Goal: Task Accomplishment & Management: Manage account settings

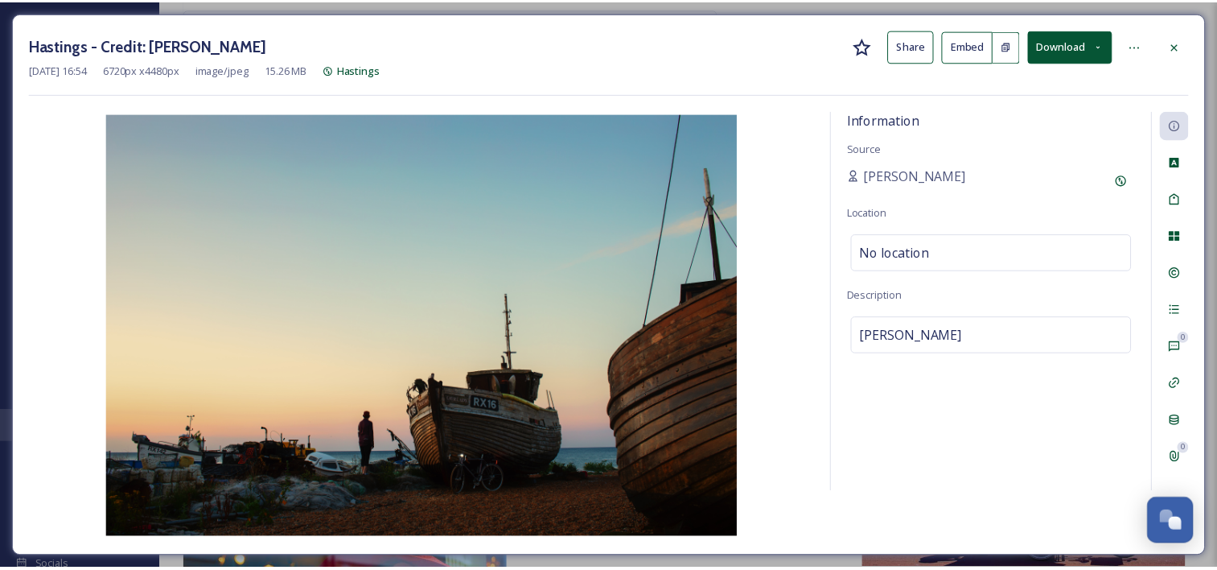
scroll to position [2350, 0]
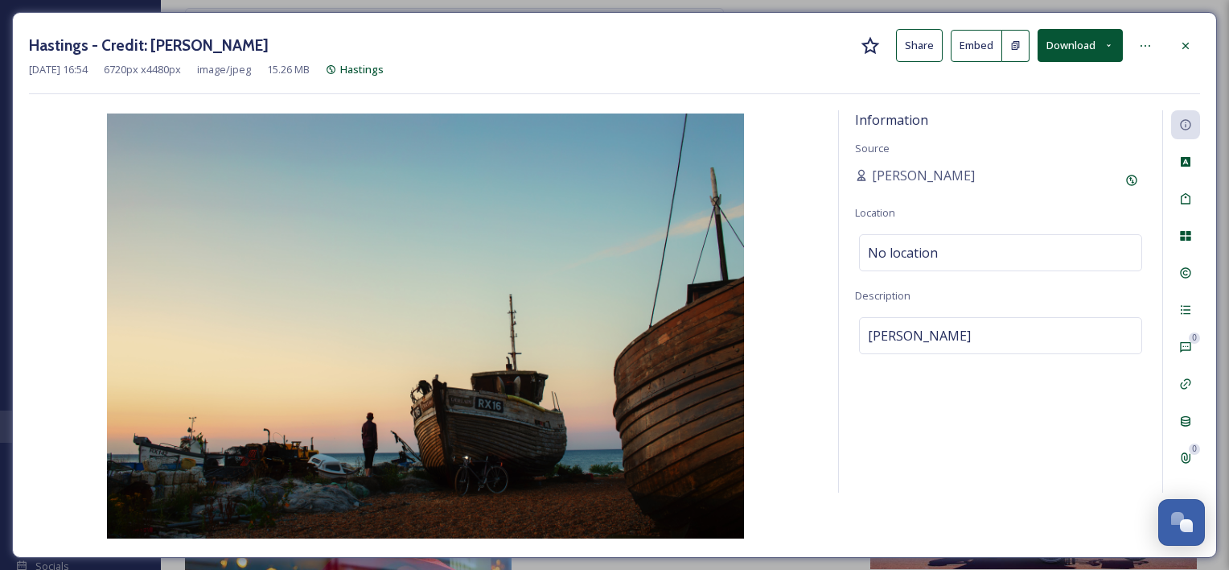
click at [1205, 39] on div "Hastings - Credit: [PERSON_NAME] Share Embed Download [DATE] 16:54 6720 px x 44…" at bounding box center [614, 285] width 1205 height 546
click at [1193, 42] on div at bounding box center [1186, 45] width 29 height 29
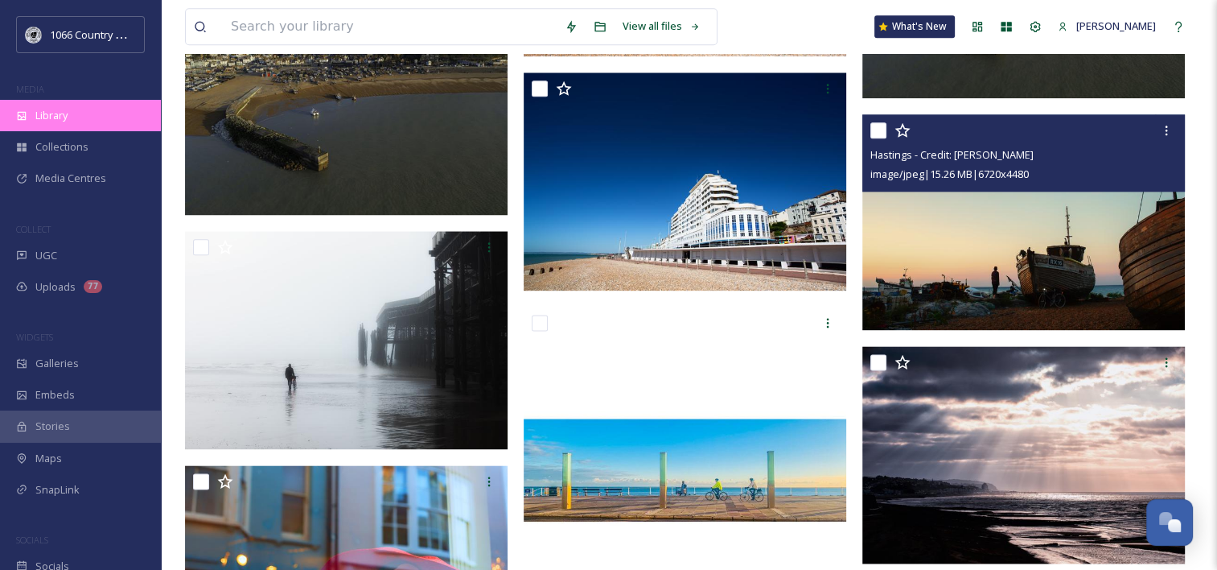
click at [71, 116] on div "Library" at bounding box center [80, 115] width 161 height 31
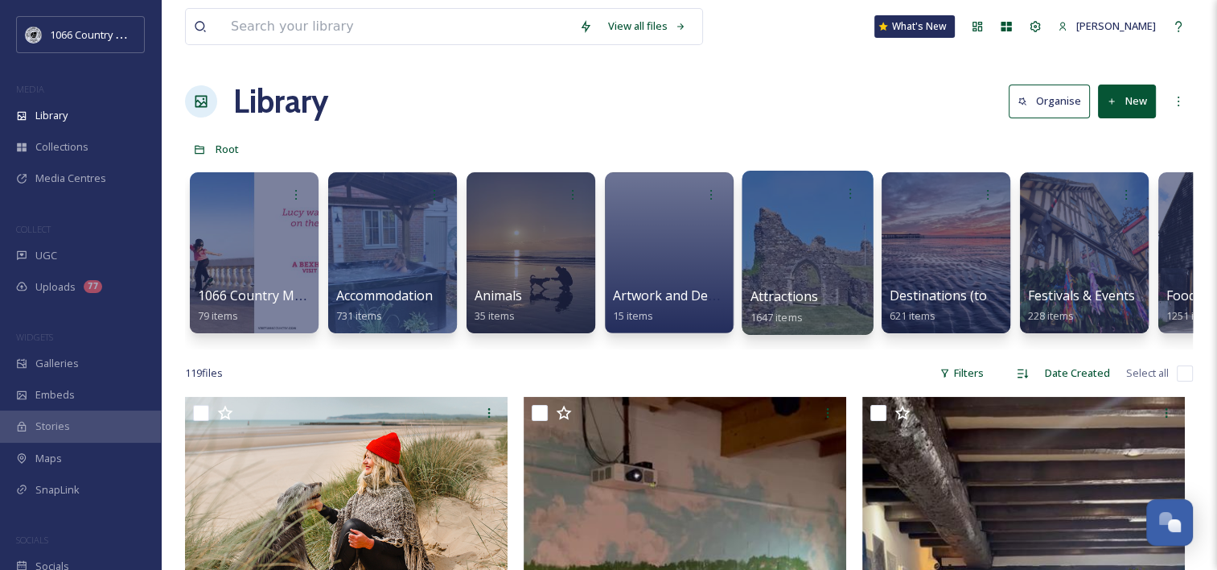
click at [794, 226] on div at bounding box center [807, 253] width 131 height 164
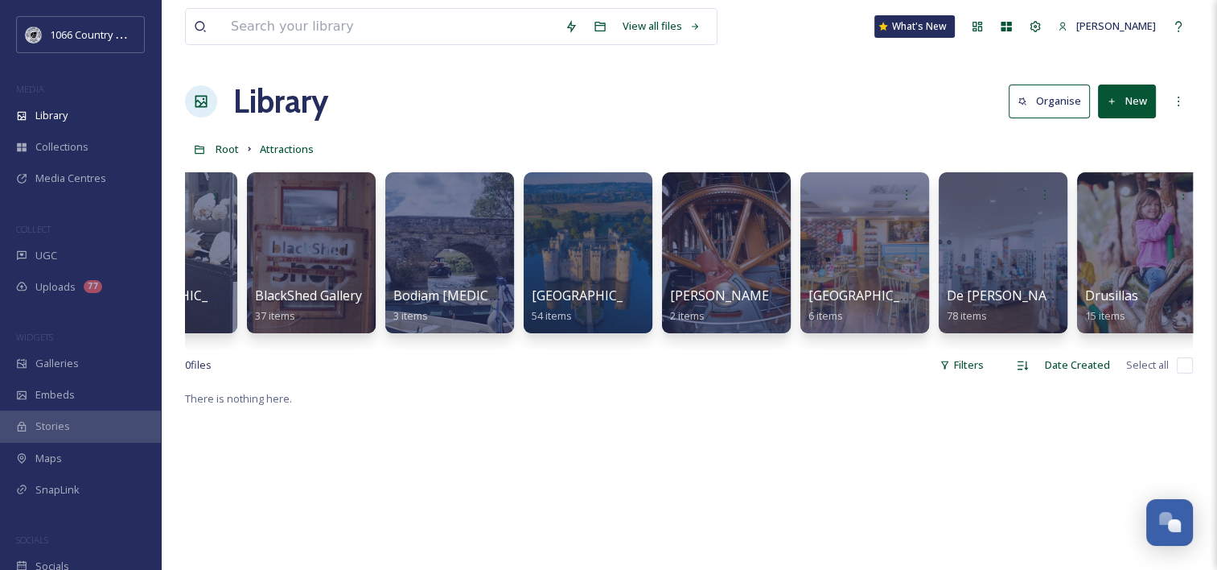
scroll to position [0, 1229]
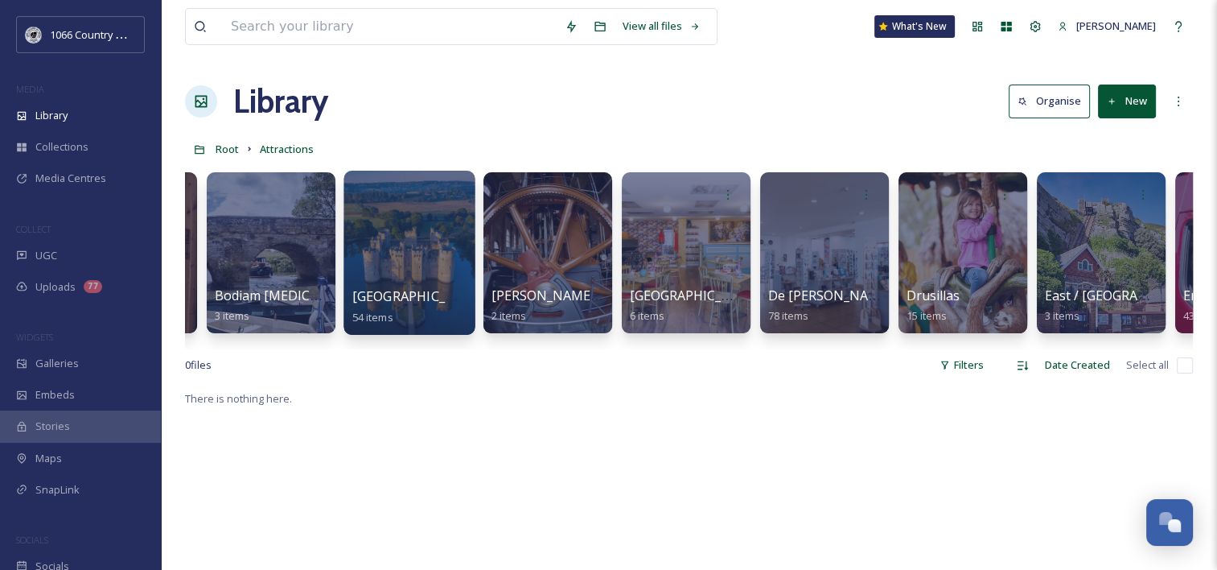
click at [410, 250] on div at bounding box center [409, 253] width 131 height 164
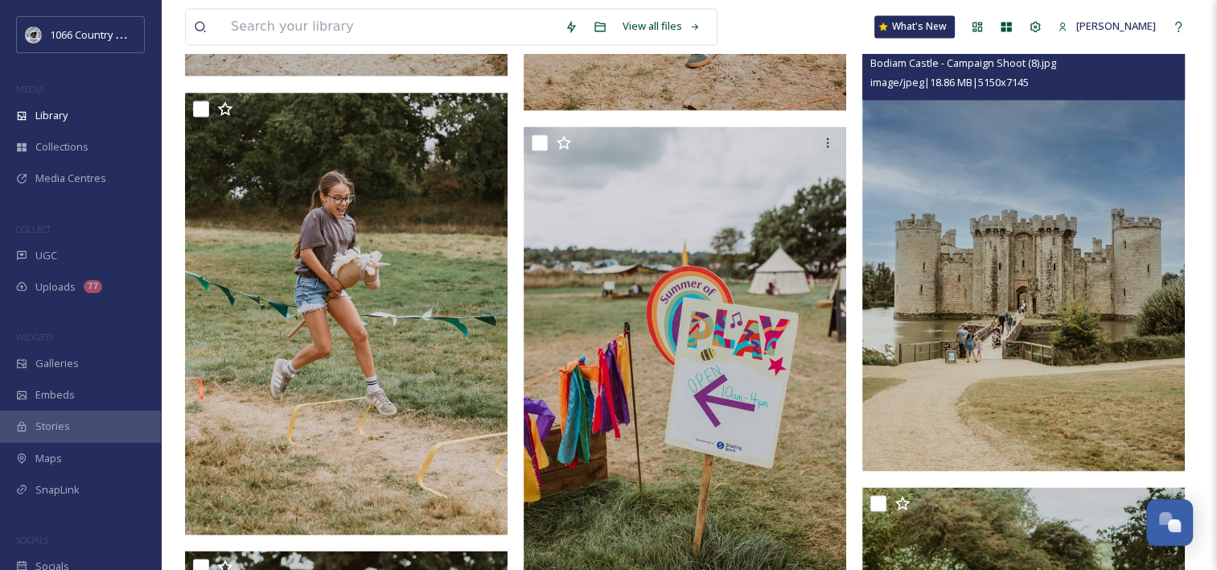
scroll to position [2655, 0]
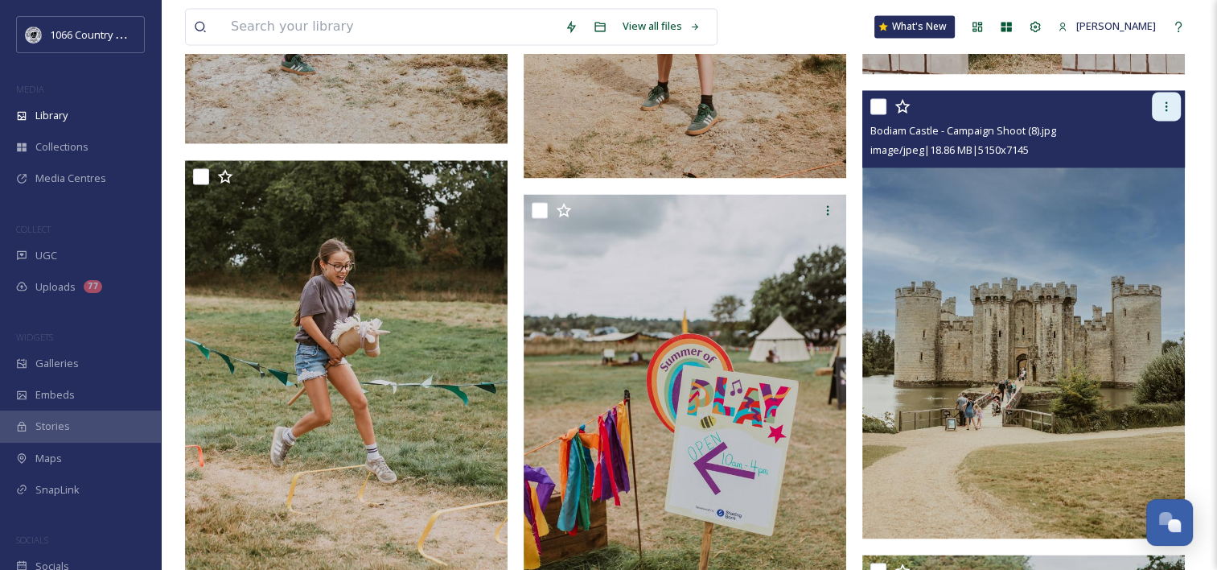
click at [1162, 111] on icon at bounding box center [1166, 106] width 13 height 13
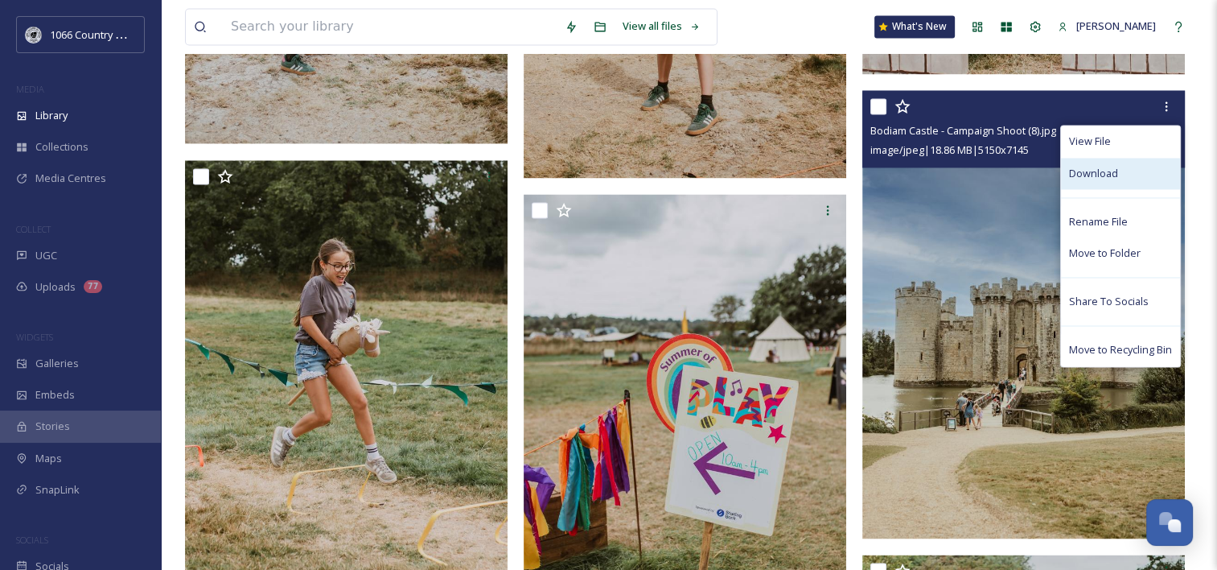
click at [1075, 169] on span "Download" at bounding box center [1093, 173] width 49 height 15
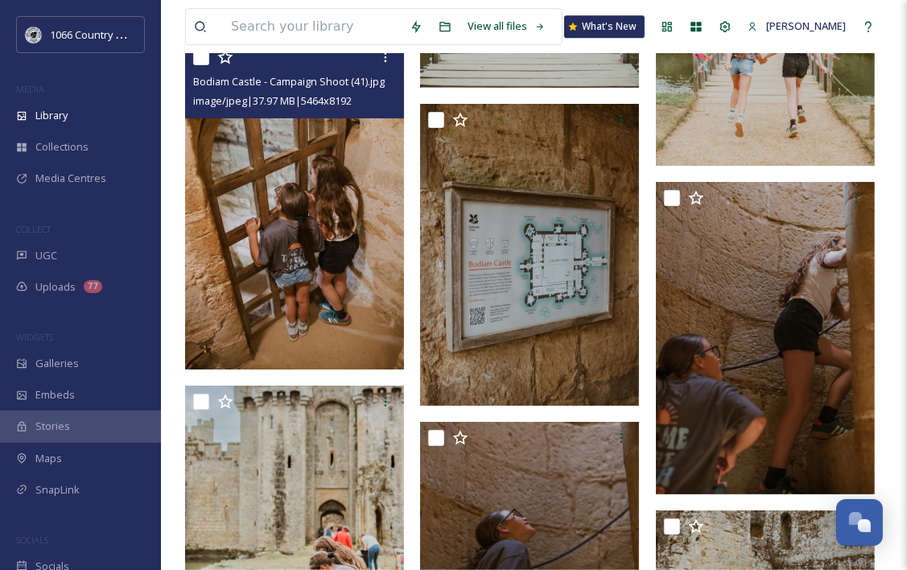
scroll to position [3367, 0]
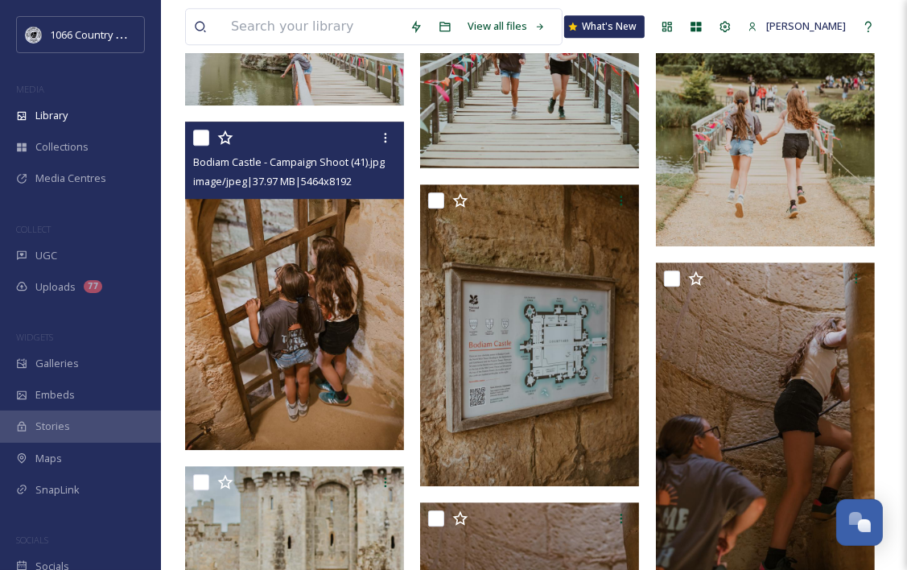
click at [276, 261] on img at bounding box center [294, 286] width 219 height 328
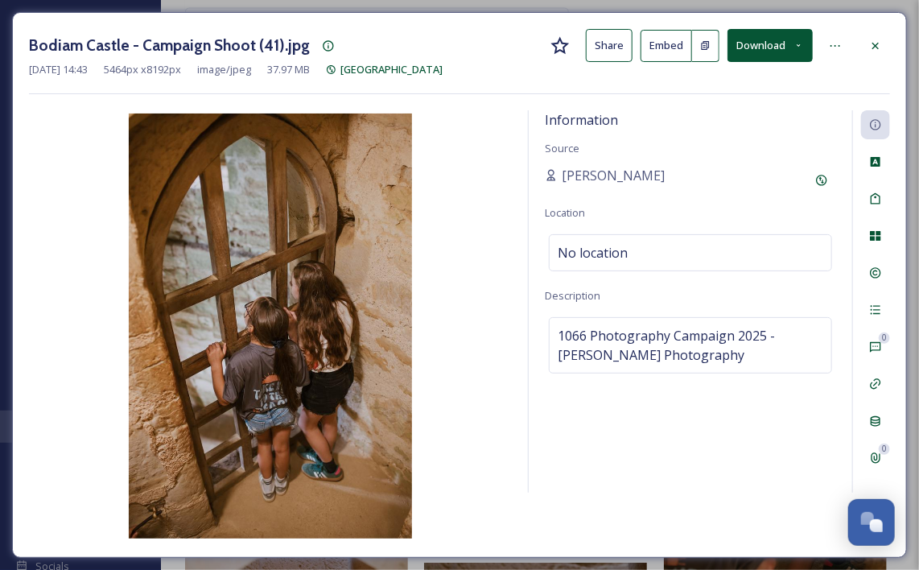
click at [780, 34] on button "Download" at bounding box center [769, 45] width 85 height 33
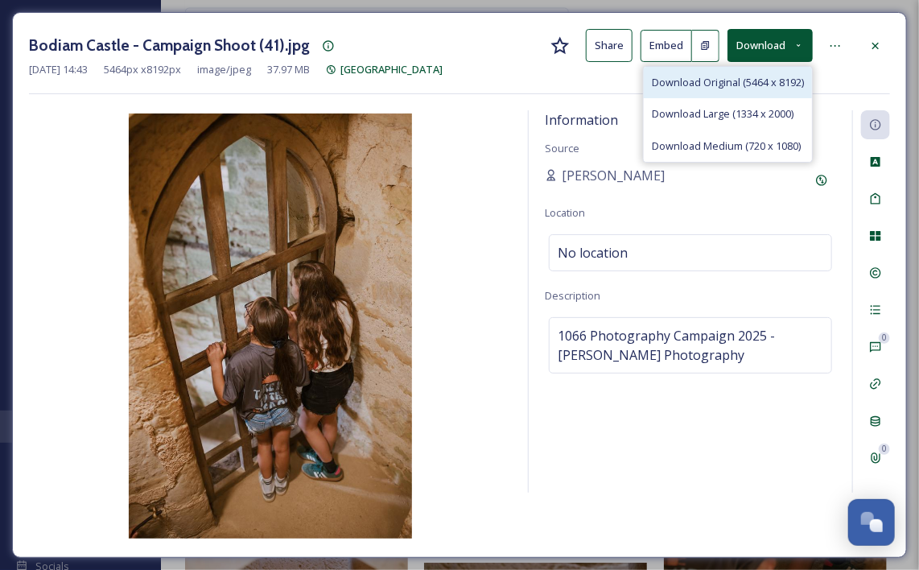
click at [732, 82] on span "Download Original (5464 x 8192)" at bounding box center [728, 82] width 152 height 15
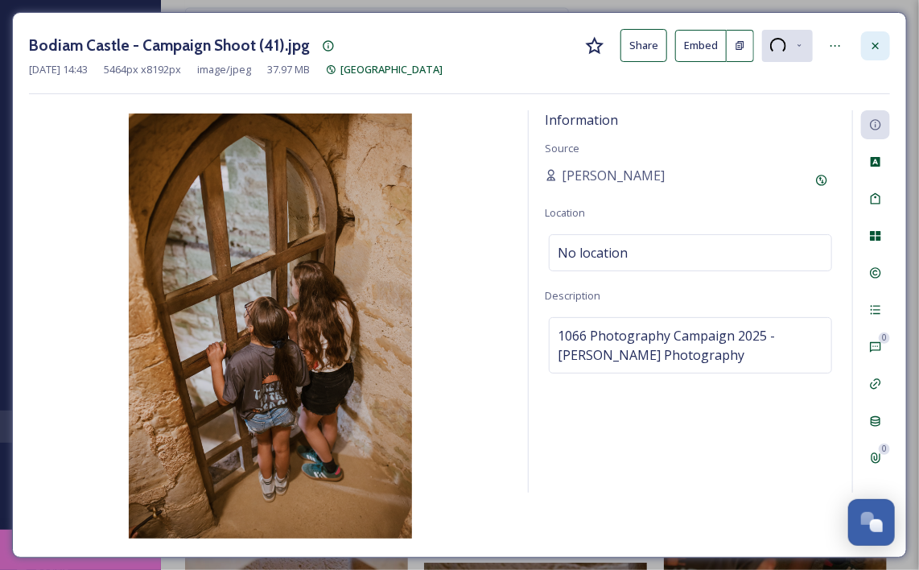
click at [875, 43] on icon at bounding box center [875, 45] width 13 height 13
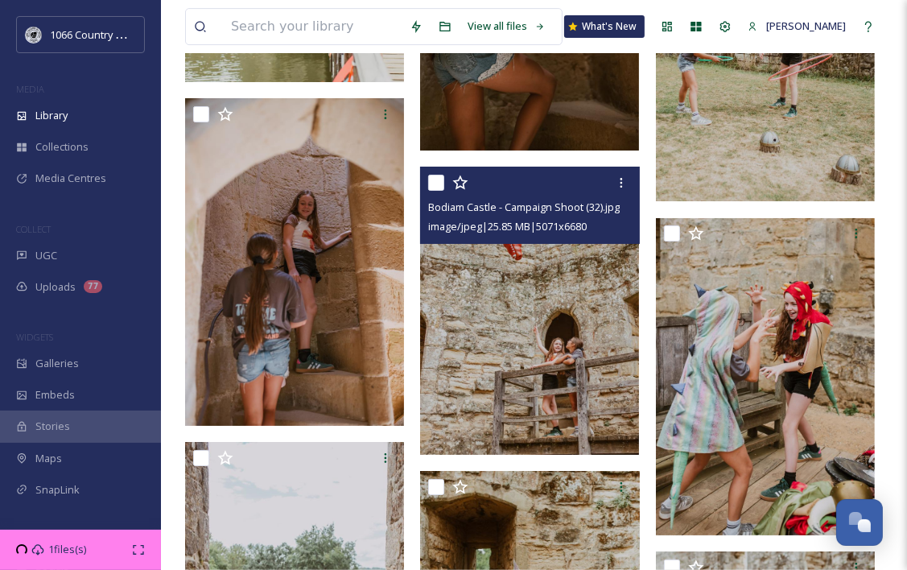
scroll to position [4092, 0]
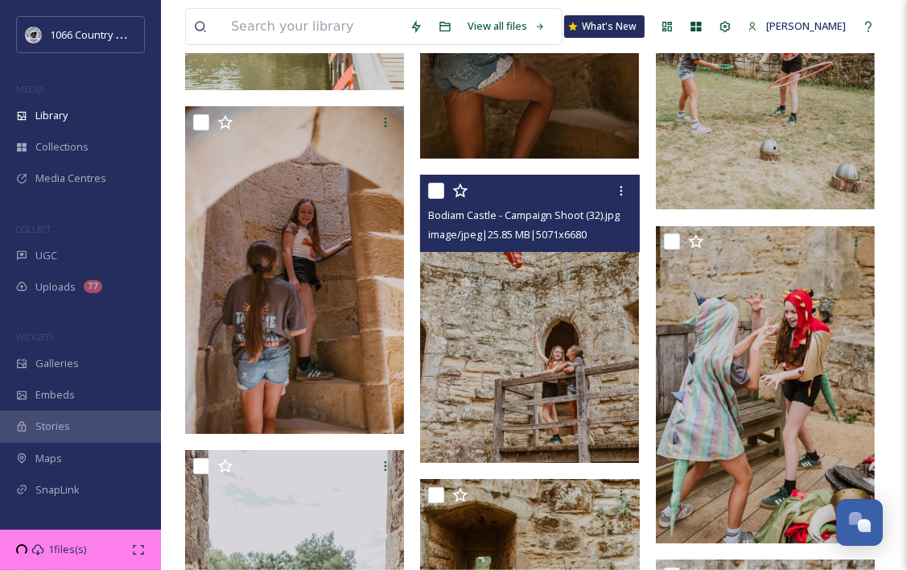
click at [543, 274] on img at bounding box center [529, 319] width 219 height 288
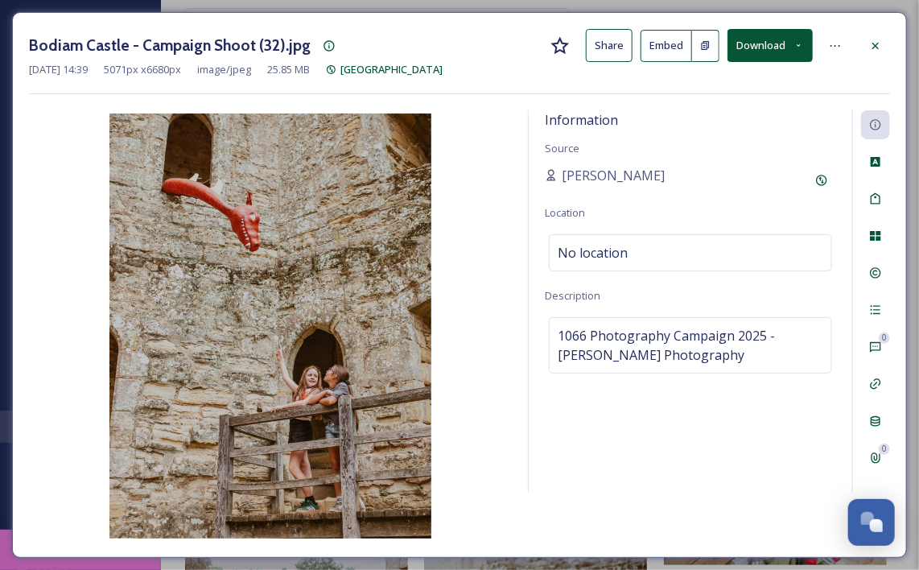
click at [785, 47] on button "Download" at bounding box center [769, 45] width 85 height 33
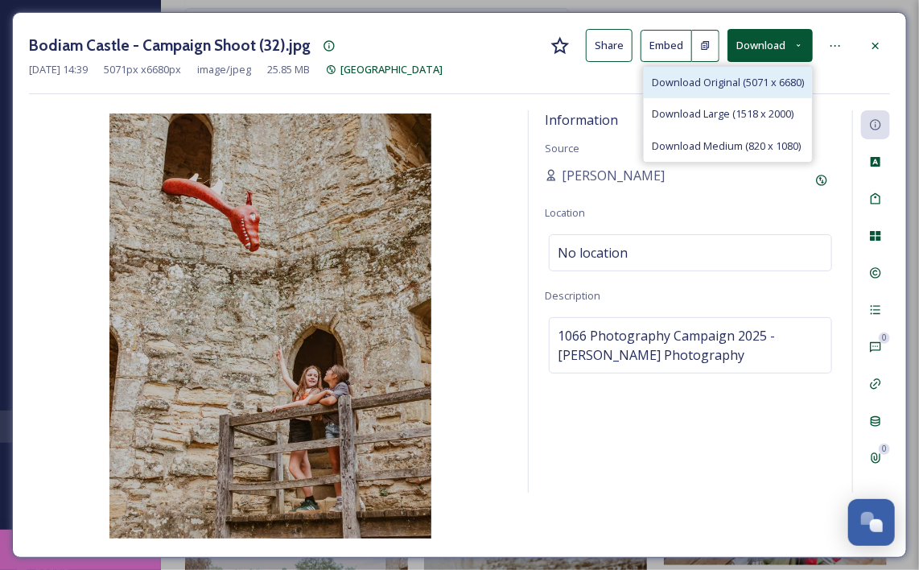
click at [766, 80] on span "Download Original (5071 x 6680)" at bounding box center [728, 82] width 152 height 15
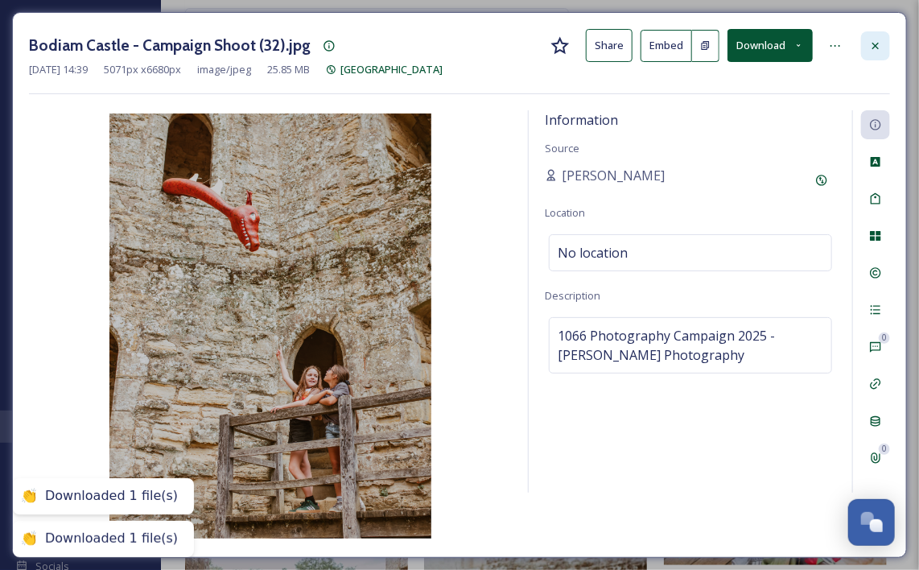
click at [870, 47] on icon at bounding box center [875, 45] width 13 height 13
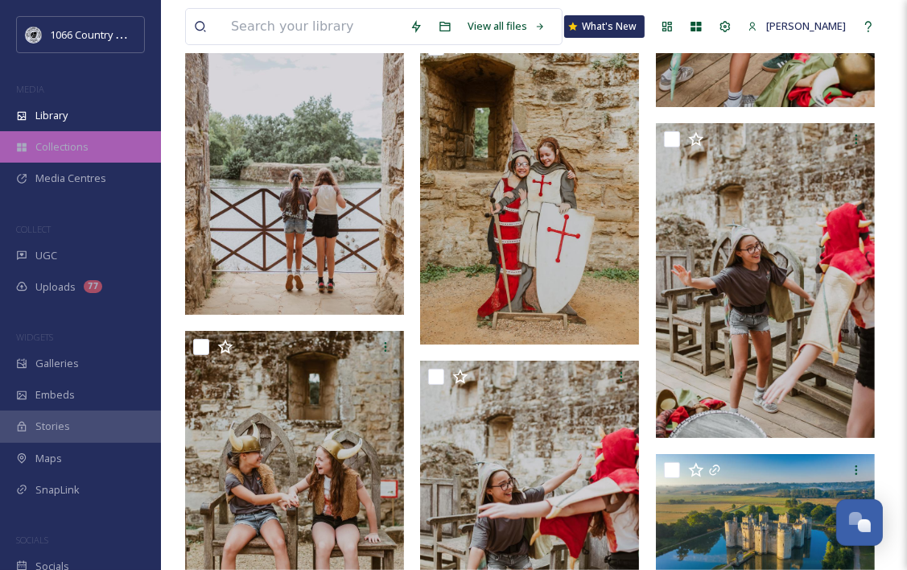
scroll to position [4481, 0]
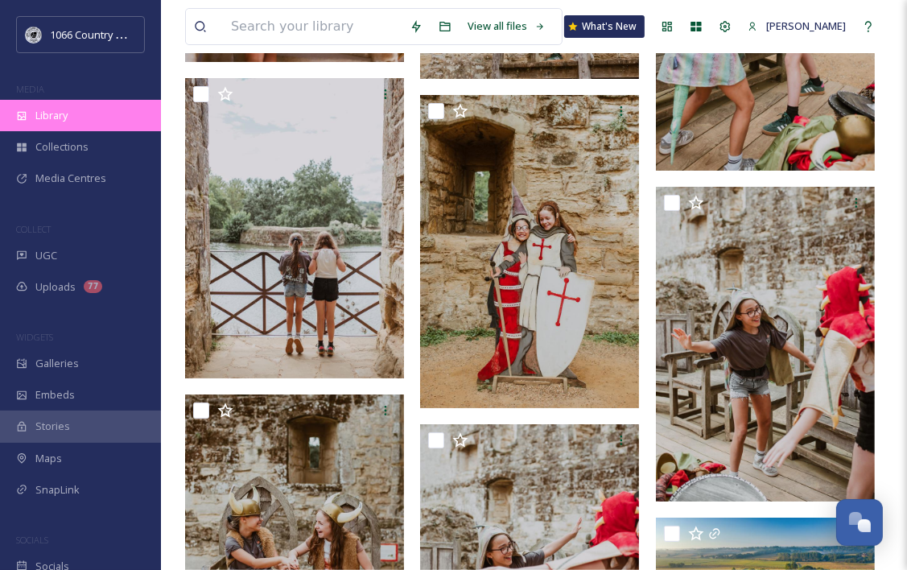
click at [51, 128] on div "Library" at bounding box center [80, 115] width 161 height 31
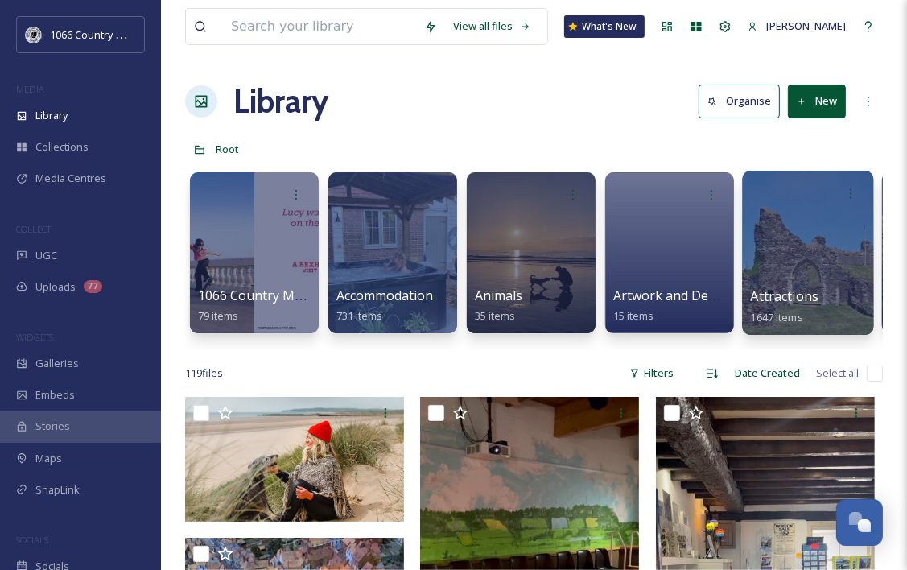
click at [805, 233] on div at bounding box center [807, 253] width 131 height 164
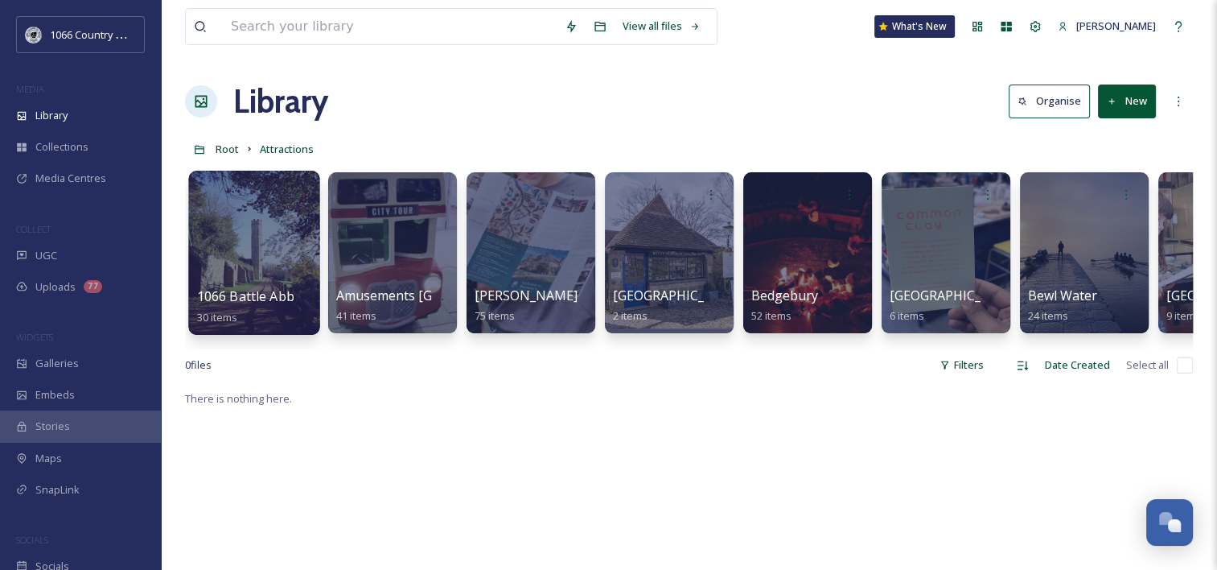
click at [277, 251] on div at bounding box center [253, 253] width 131 height 164
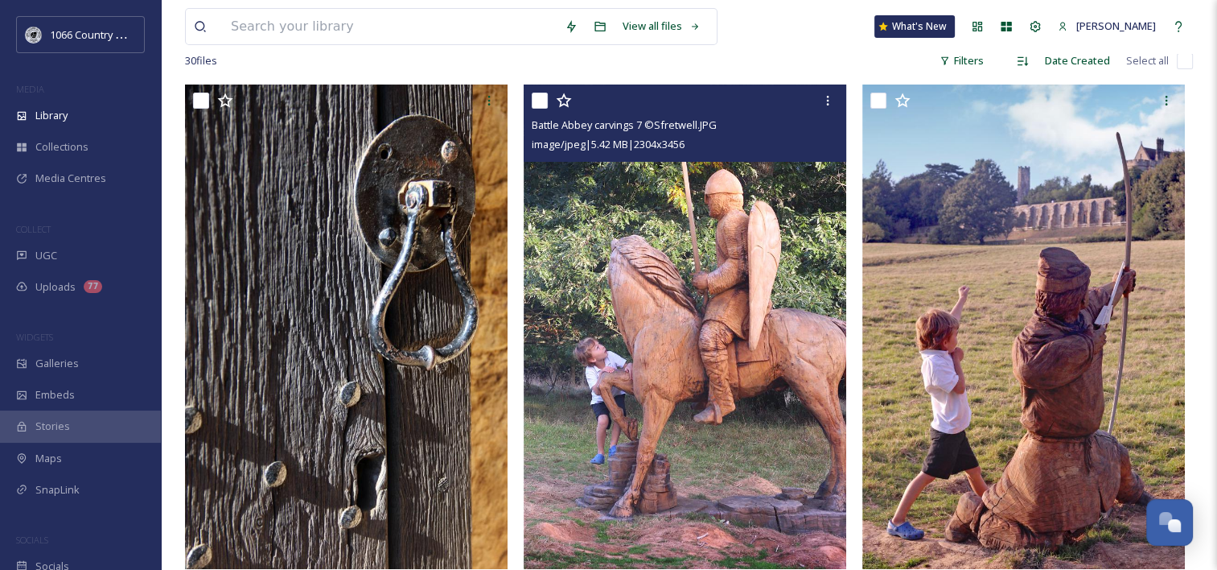
scroll to position [161, 0]
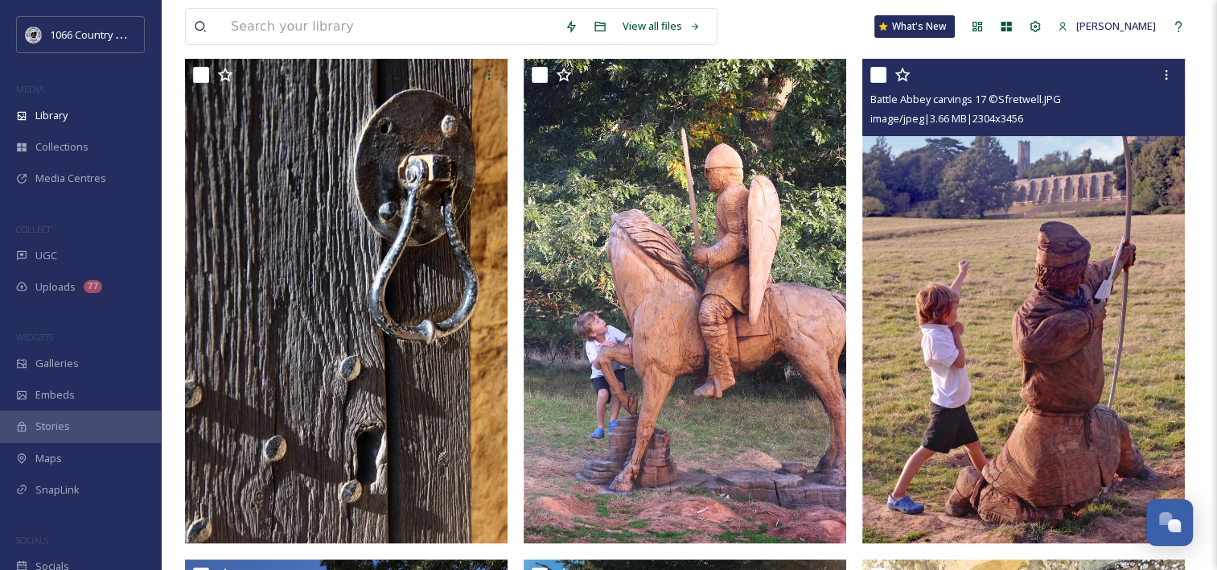
click at [1013, 311] on img at bounding box center [1024, 301] width 323 height 484
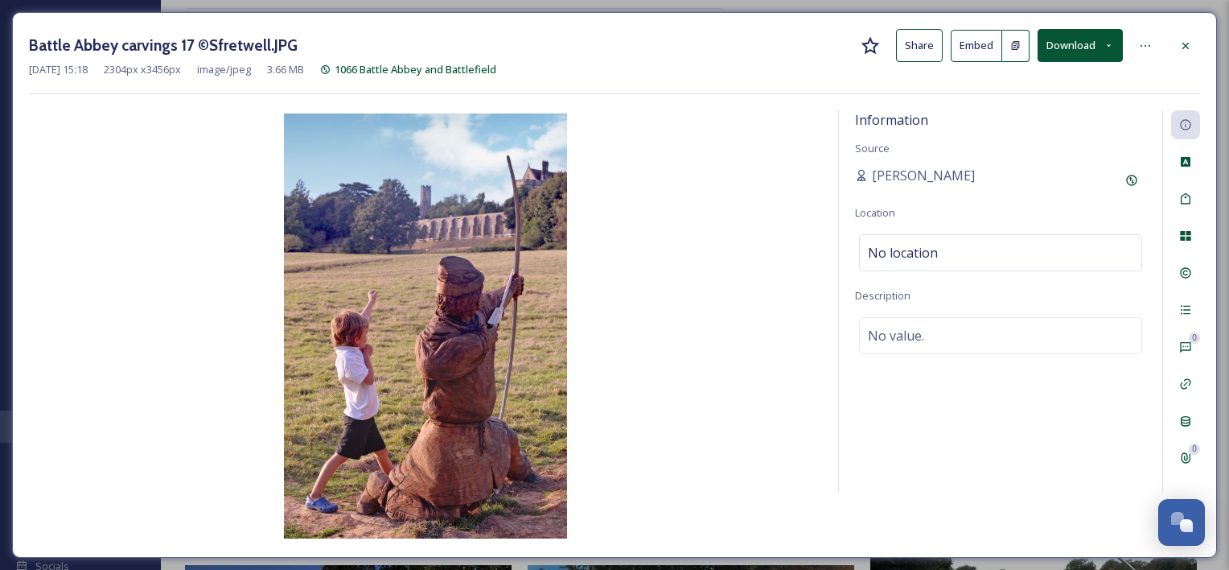
click at [1206, 32] on div "Battle Abbey carvings 17 ©Sfretwell.JPG Share Embed Download [DATE] 15:18 2304 …" at bounding box center [614, 285] width 1205 height 546
click at [1176, 42] on div at bounding box center [1186, 45] width 29 height 29
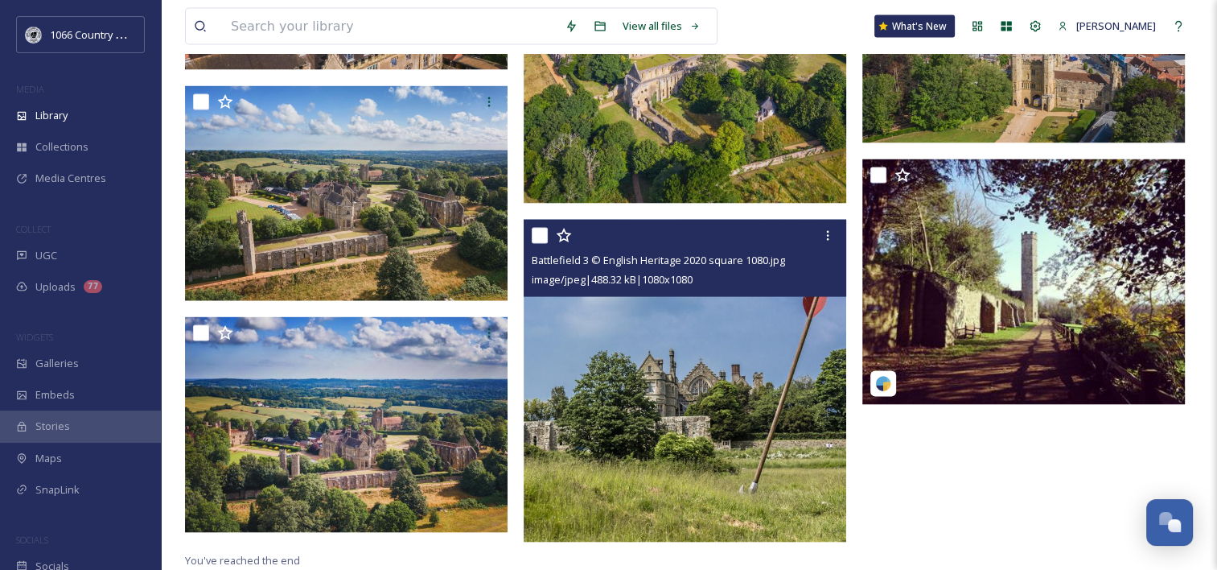
scroll to position [3245, 0]
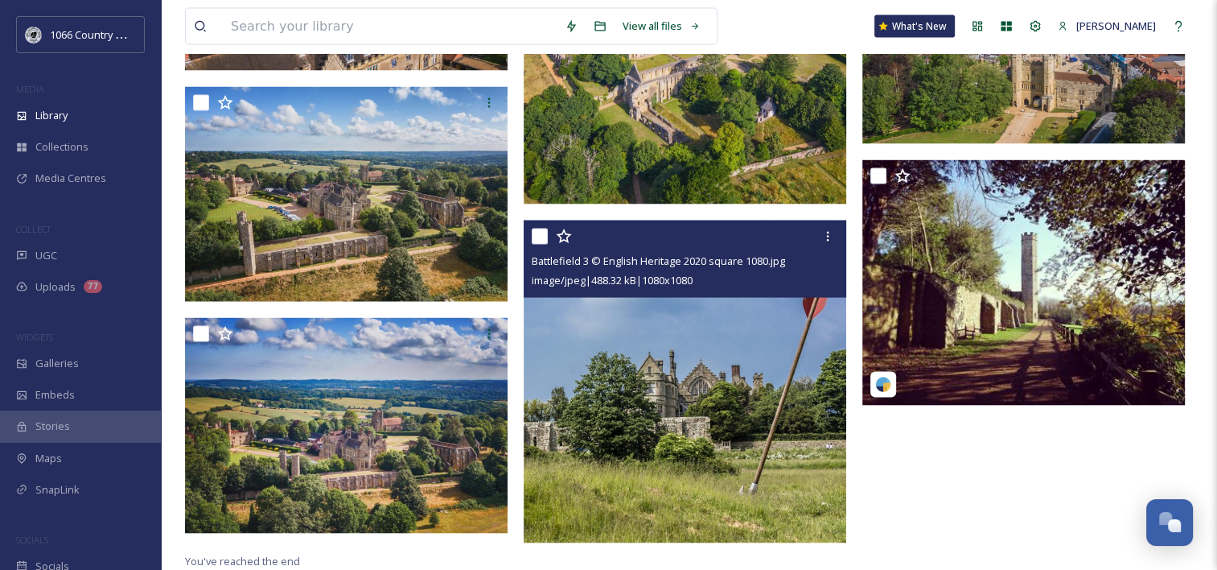
click at [619, 399] on img at bounding box center [685, 381] width 323 height 323
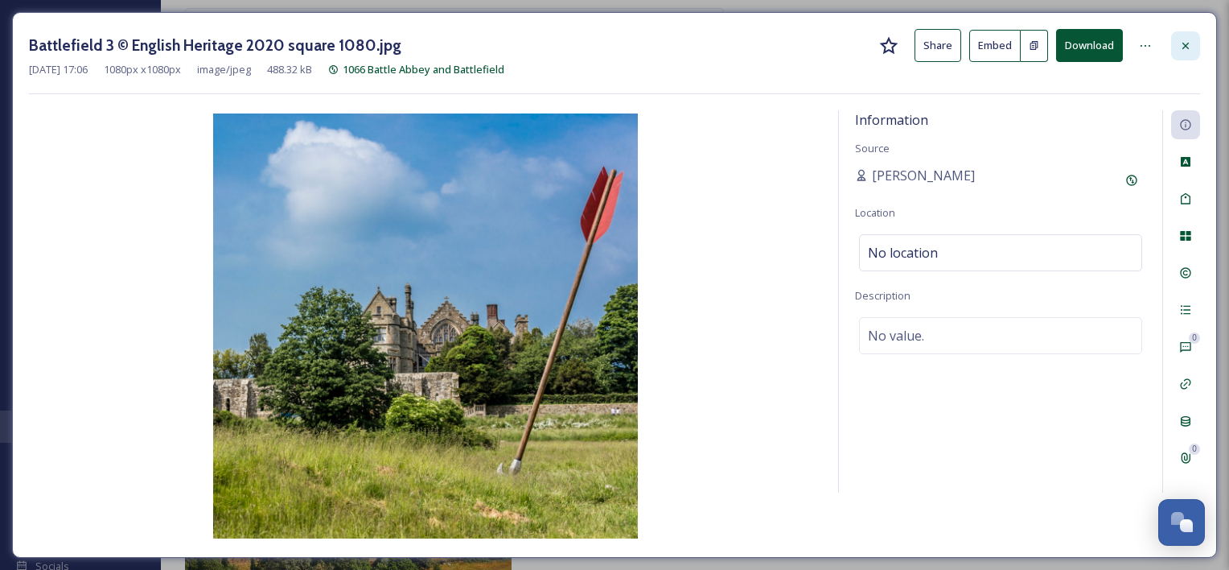
click at [1188, 39] on icon at bounding box center [1186, 45] width 13 height 13
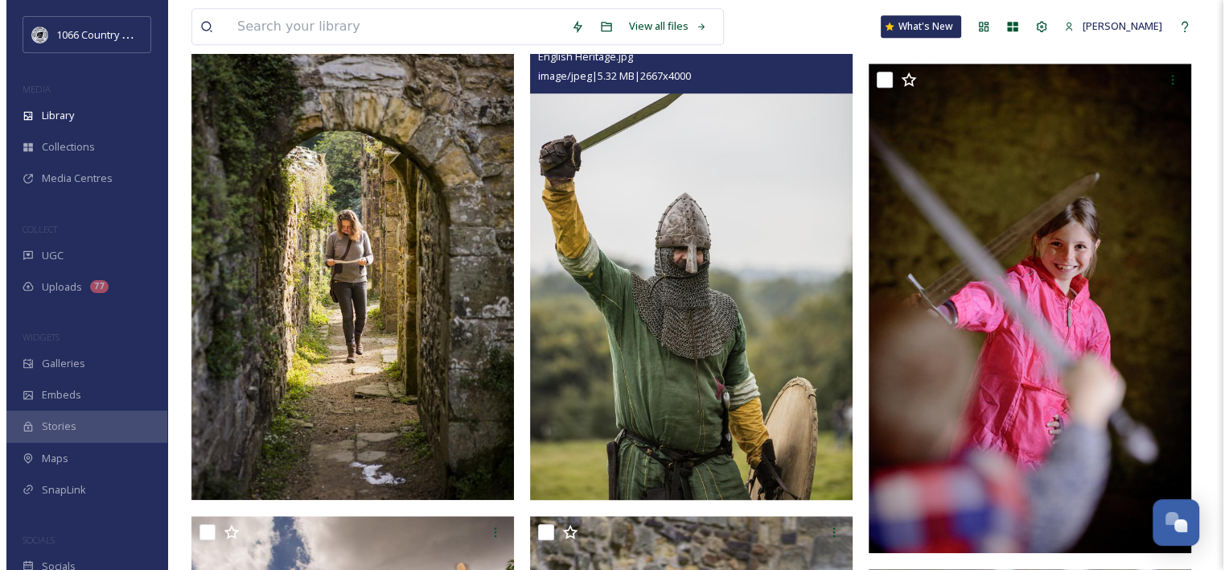
scroll to position [1342, 0]
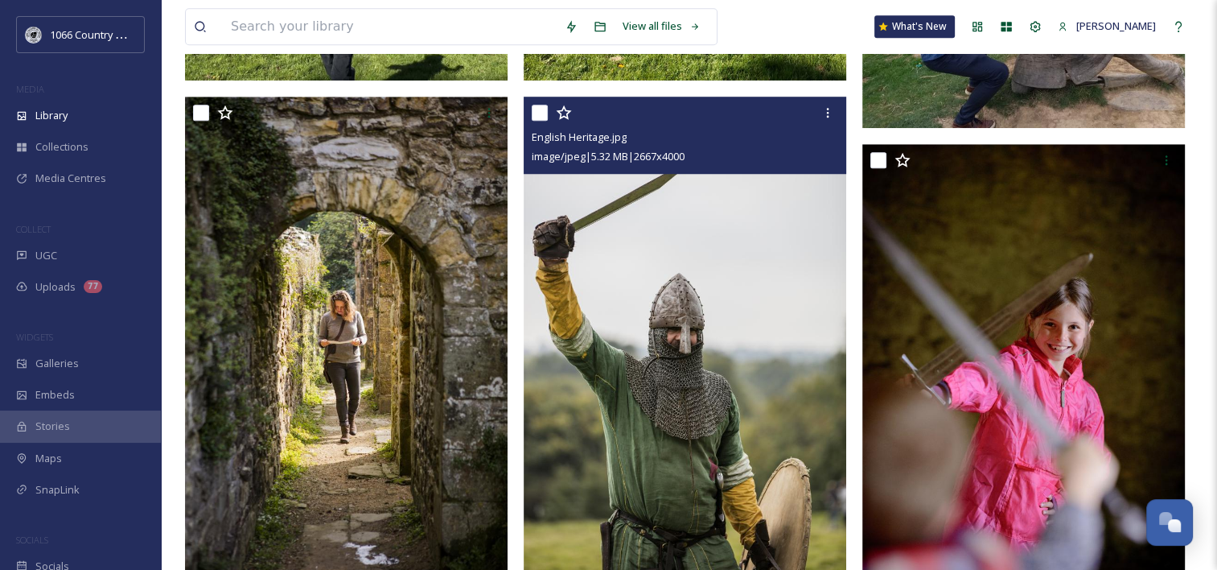
click at [684, 344] on img at bounding box center [685, 339] width 323 height 484
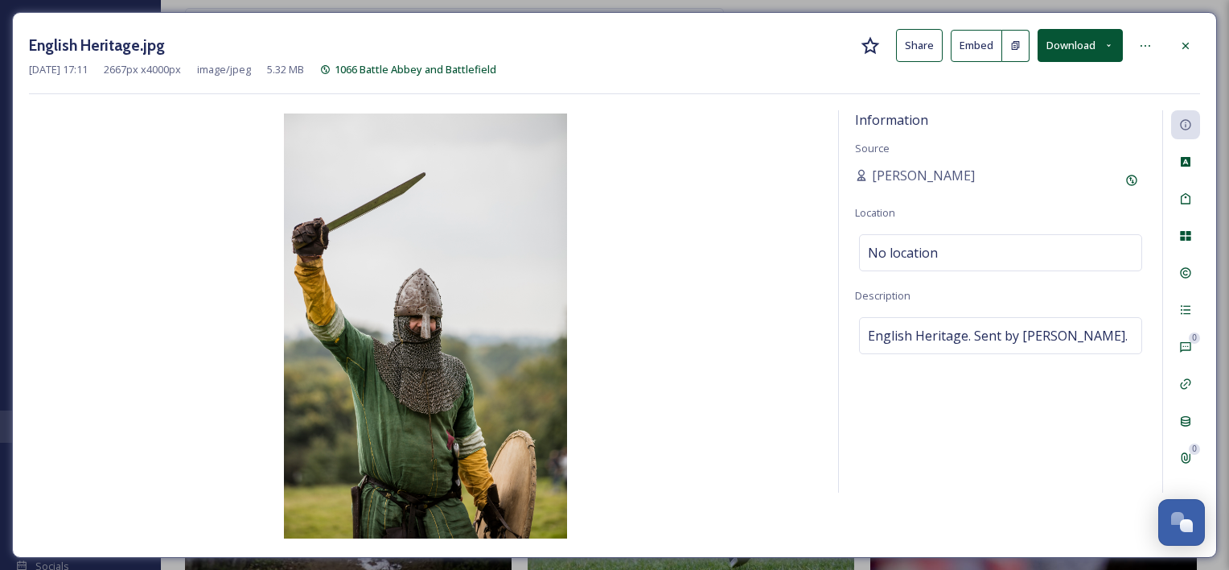
click at [1100, 51] on button "Download" at bounding box center [1080, 45] width 85 height 33
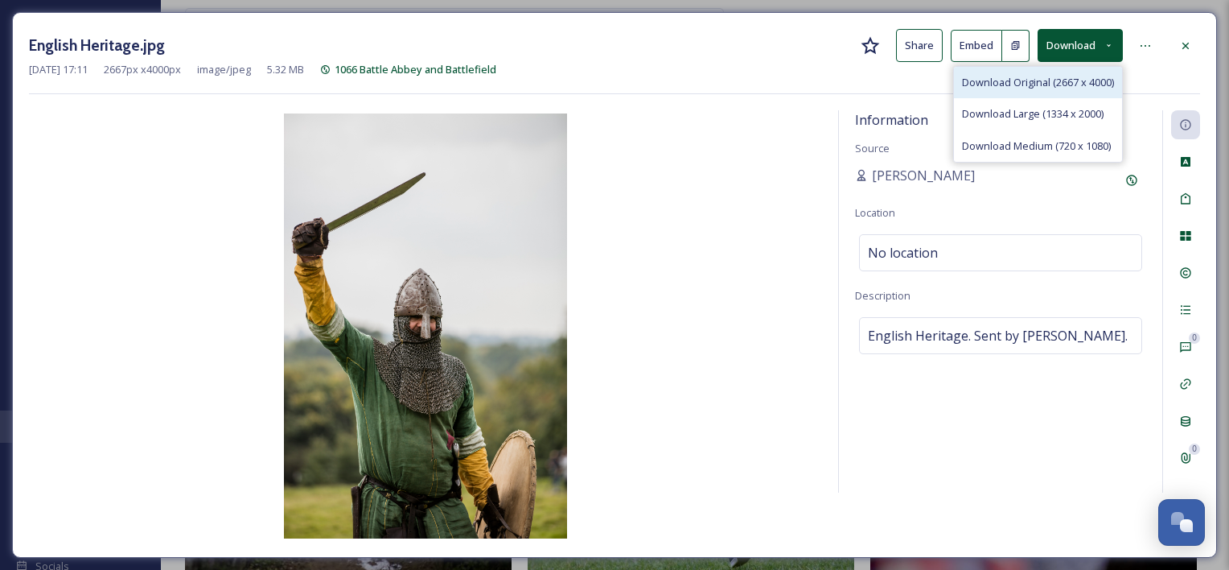
click at [1004, 83] on span "Download Original (2667 x 4000)" at bounding box center [1038, 82] width 152 height 15
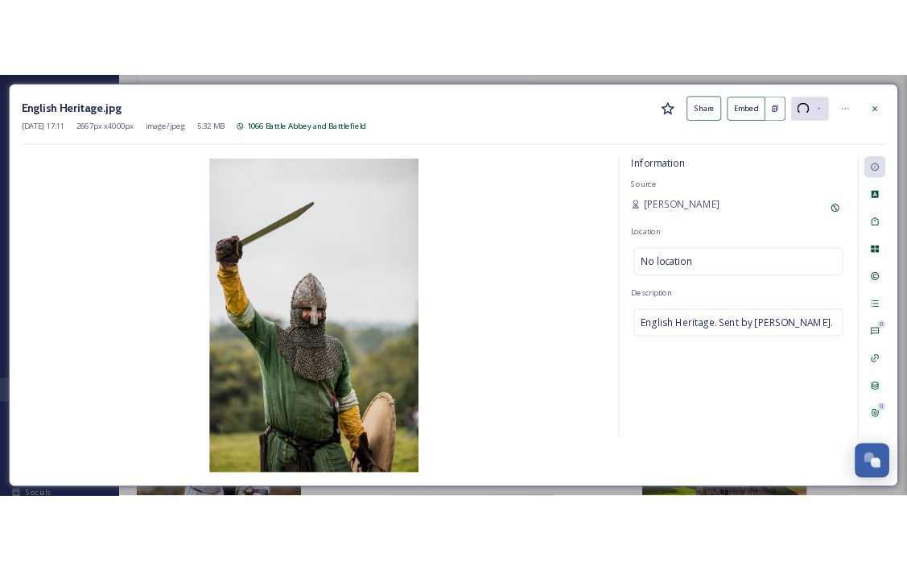
scroll to position [1048, 0]
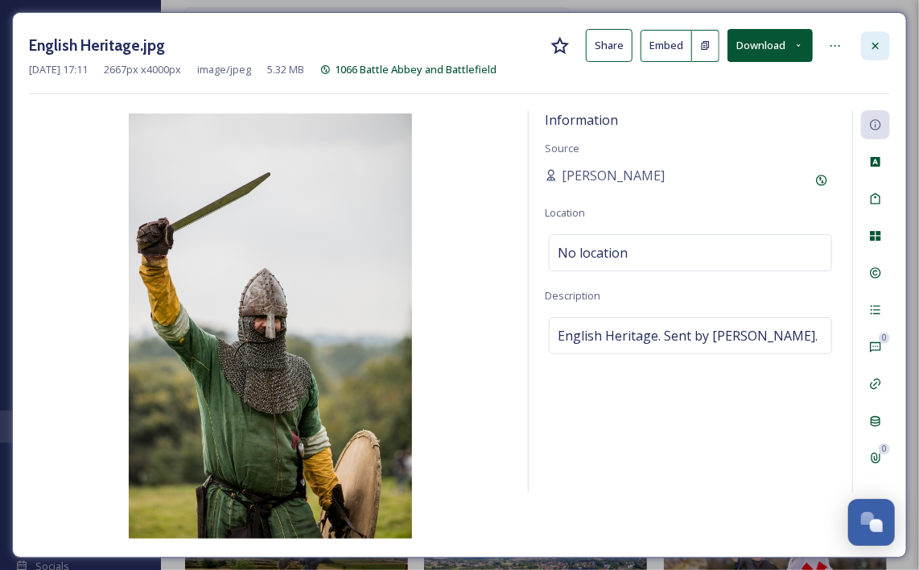
click at [879, 43] on icon at bounding box center [875, 45] width 13 height 13
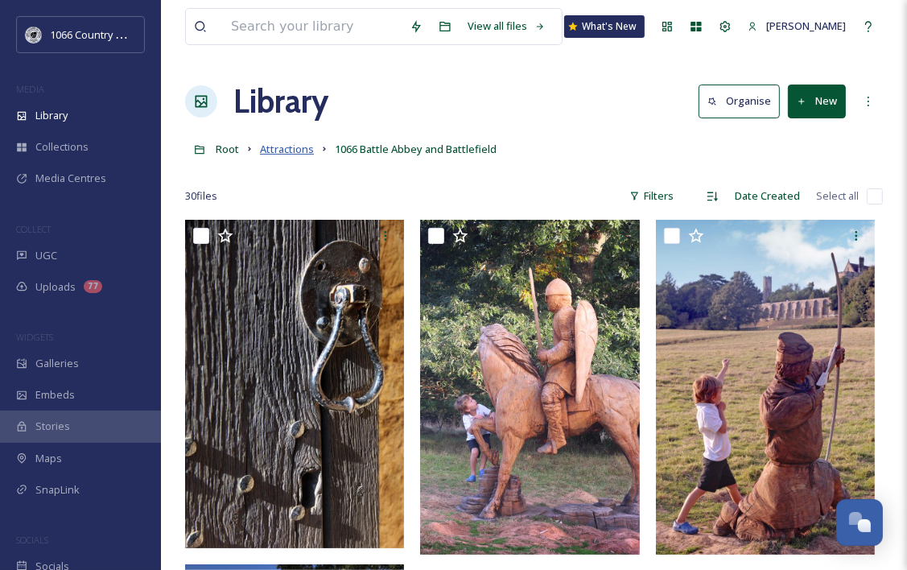
click at [290, 154] on span "Attractions" at bounding box center [287, 149] width 54 height 14
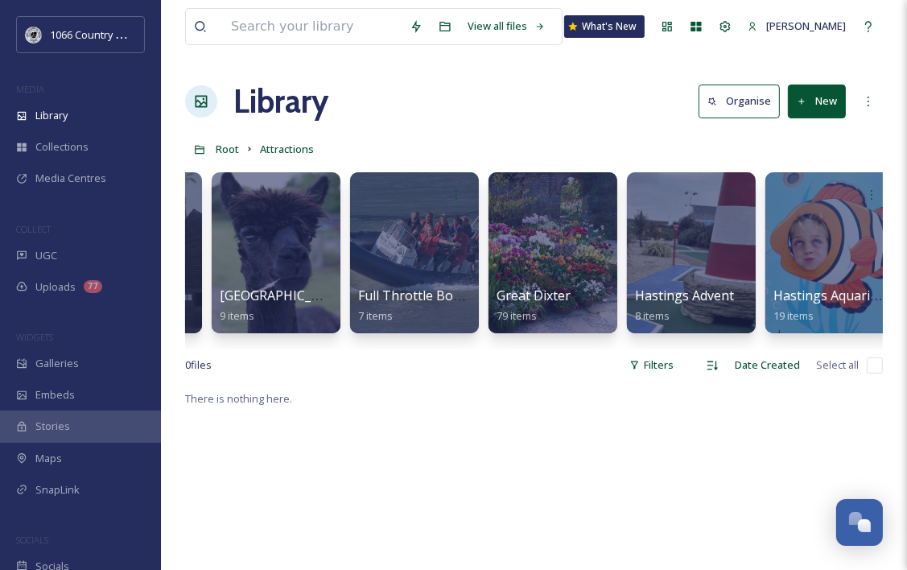
scroll to position [0, 2601]
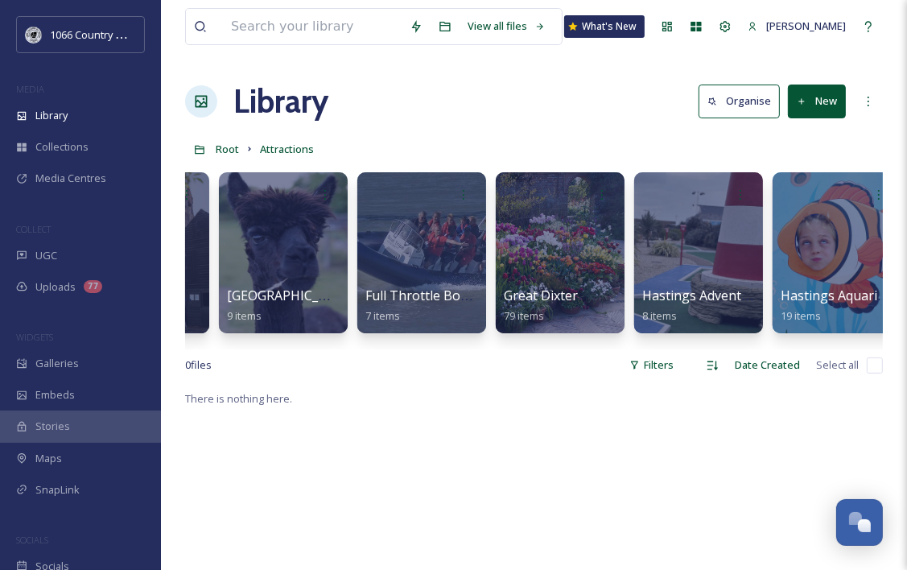
click at [840, 104] on button "New" at bounding box center [817, 100] width 58 height 33
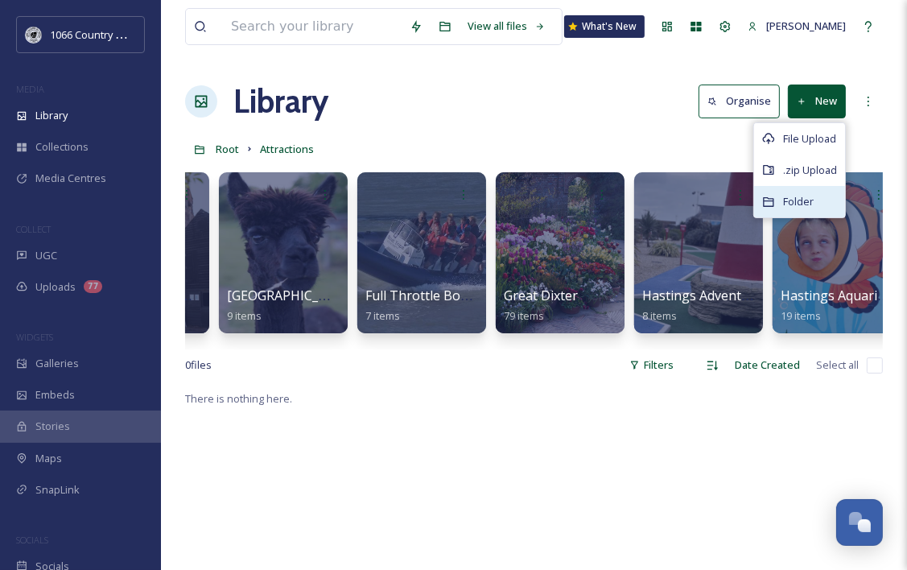
click at [800, 212] on div "Folder" at bounding box center [799, 201] width 91 height 31
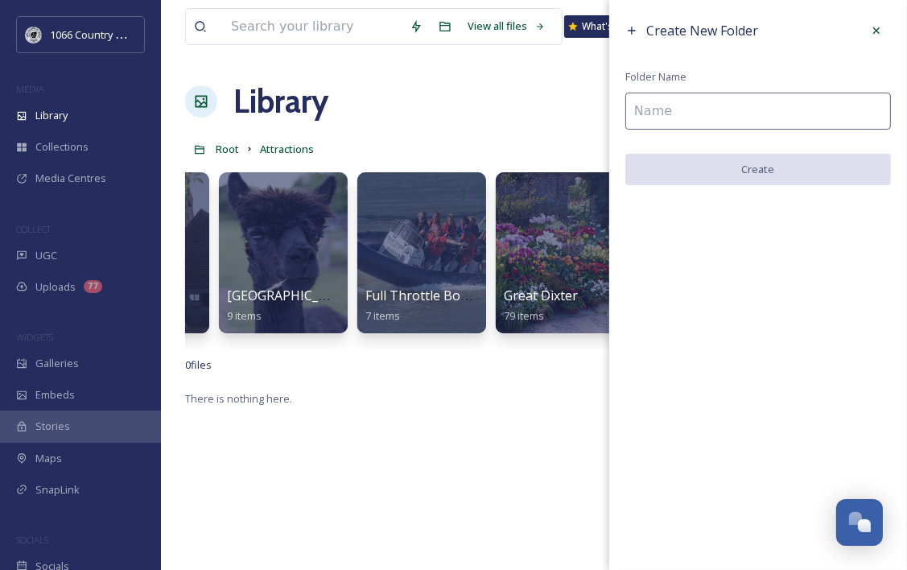
click at [768, 89] on div "Create New Folder Folder Name Create" at bounding box center [758, 100] width 298 height 201
click at [734, 107] on input at bounding box center [758, 111] width 266 height 37
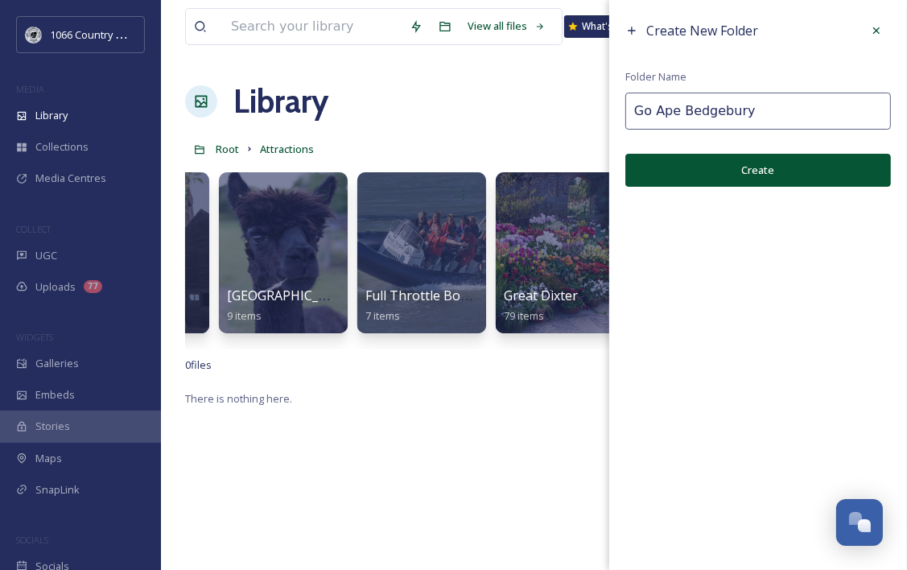
type input "Go Ape Bedgebury"
click at [734, 164] on button "Create" at bounding box center [758, 170] width 266 height 33
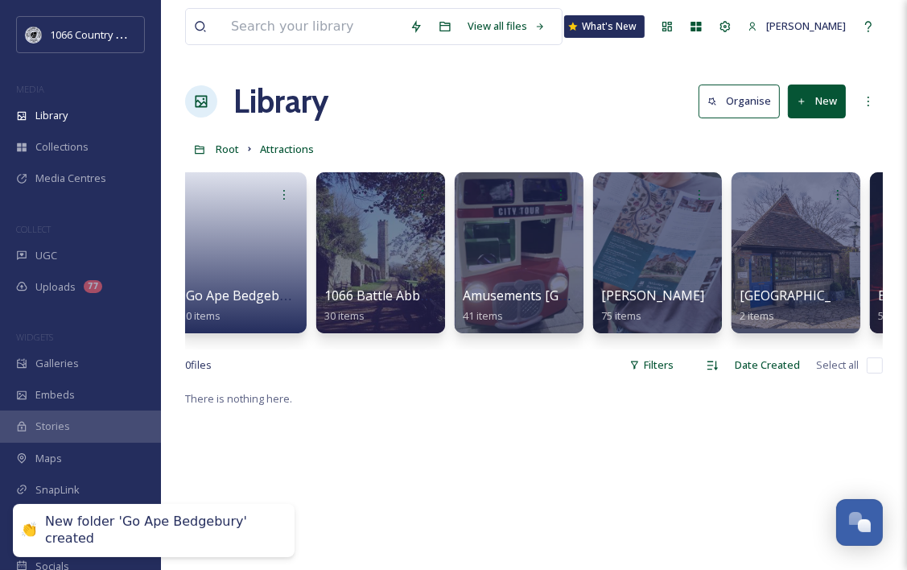
scroll to position [0, 0]
